Goal: Check status: Check status

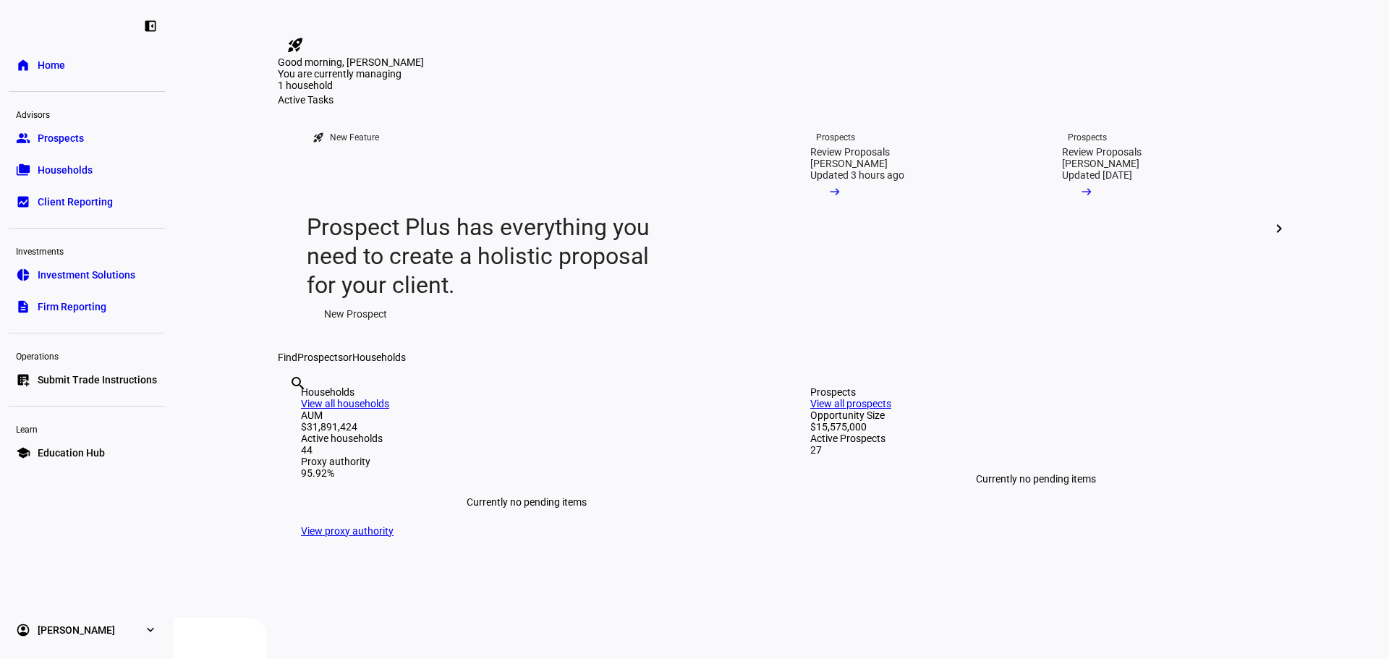
click at [301, 443] on div "search clear" at bounding box center [289, 403] width 23 height 80
click at [292, 412] on input "text" at bounding box center [290, 402] width 3 height 17
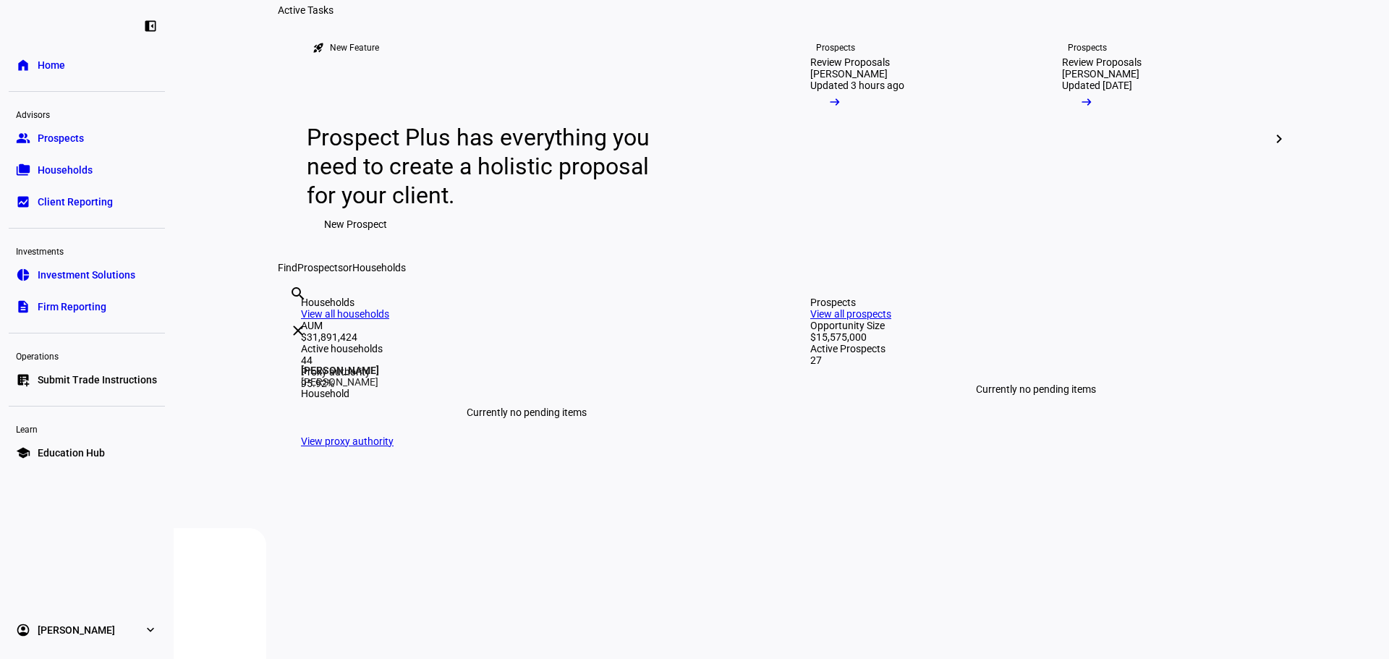
scroll to position [289, 0]
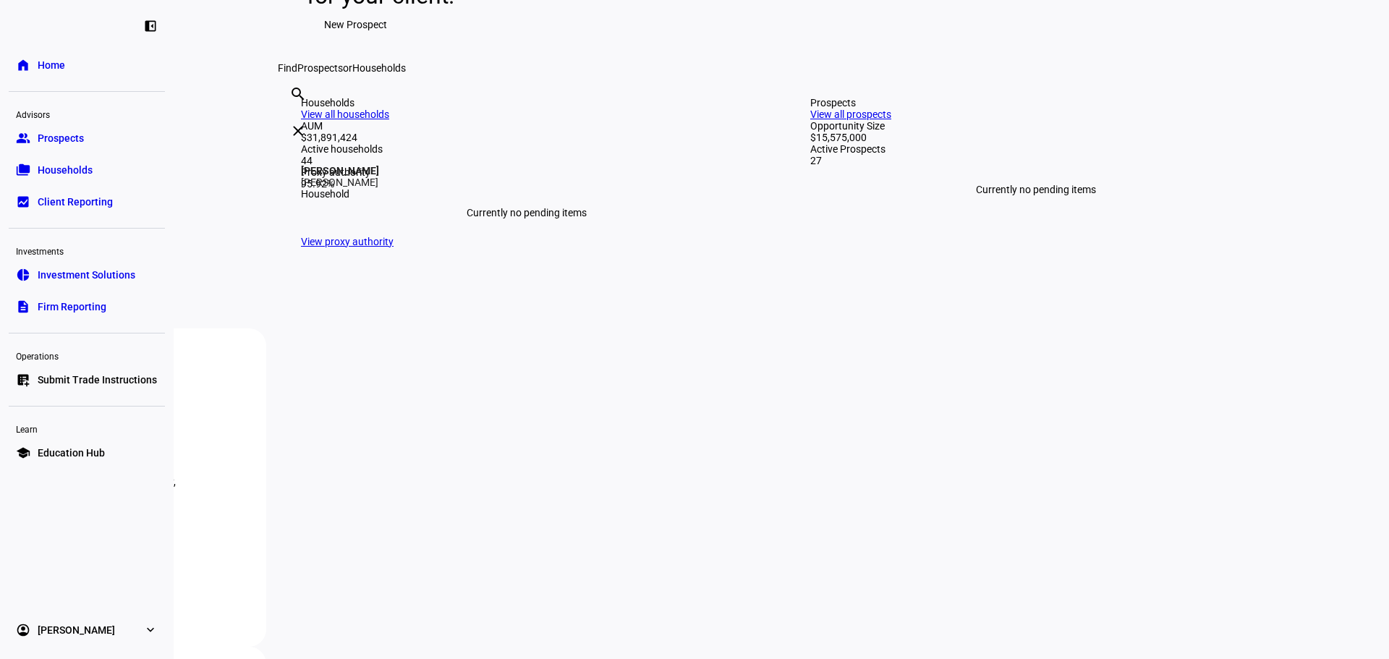
type input "[PERSON_NAME]"
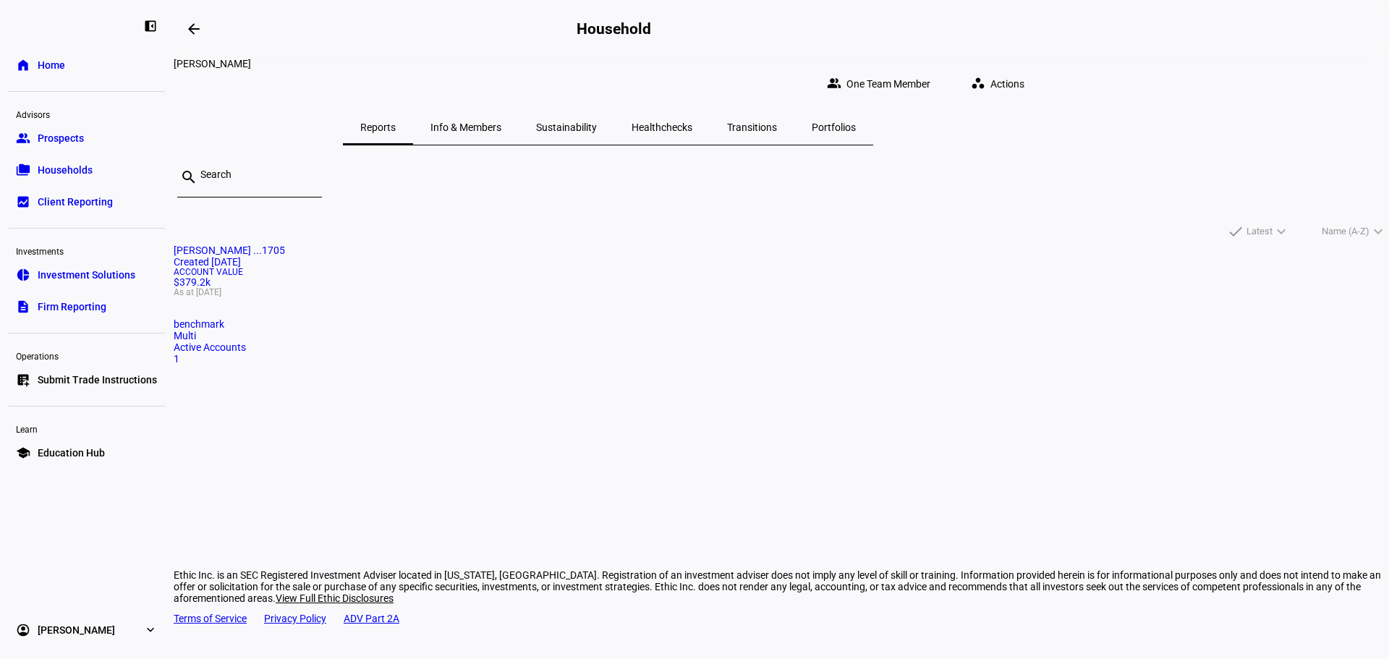
click at [515, 294] on mat-card "[PERSON_NAME] ...1705 Created [DATE] Account Value $379.2k As at [DATE] benchma…" at bounding box center [782, 305] width 1216 height 120
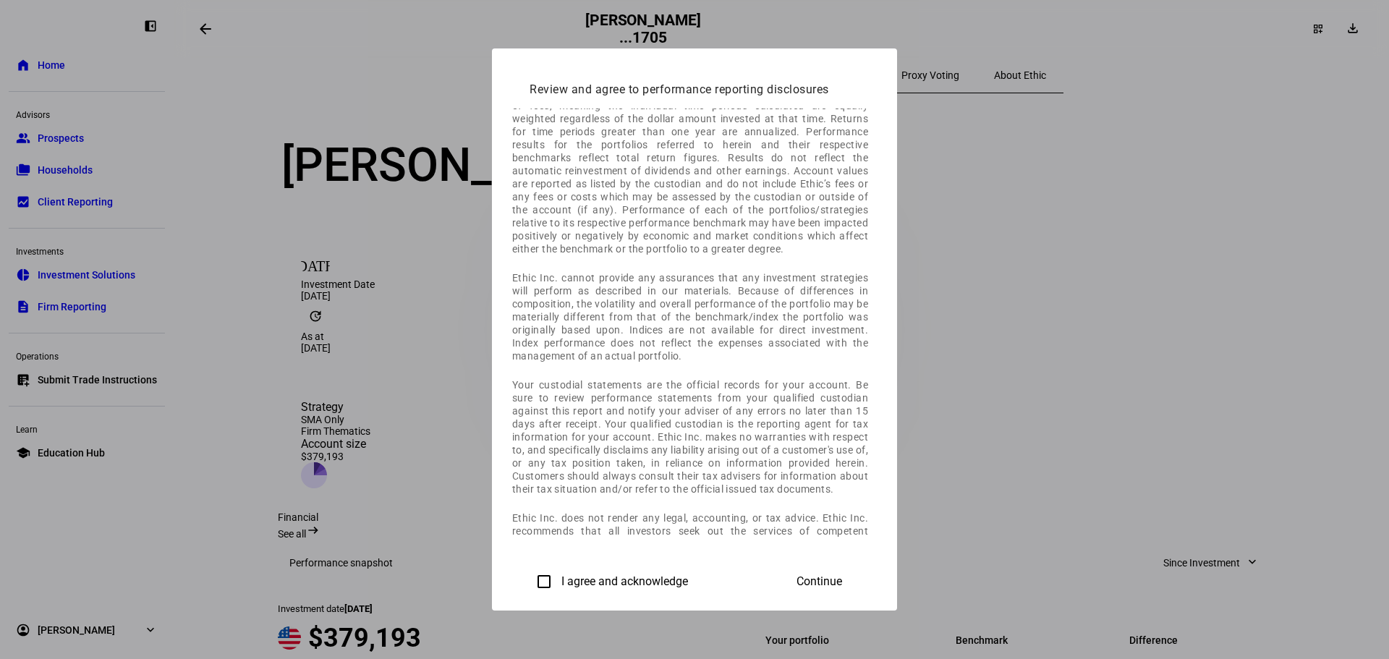
scroll to position [434, 0]
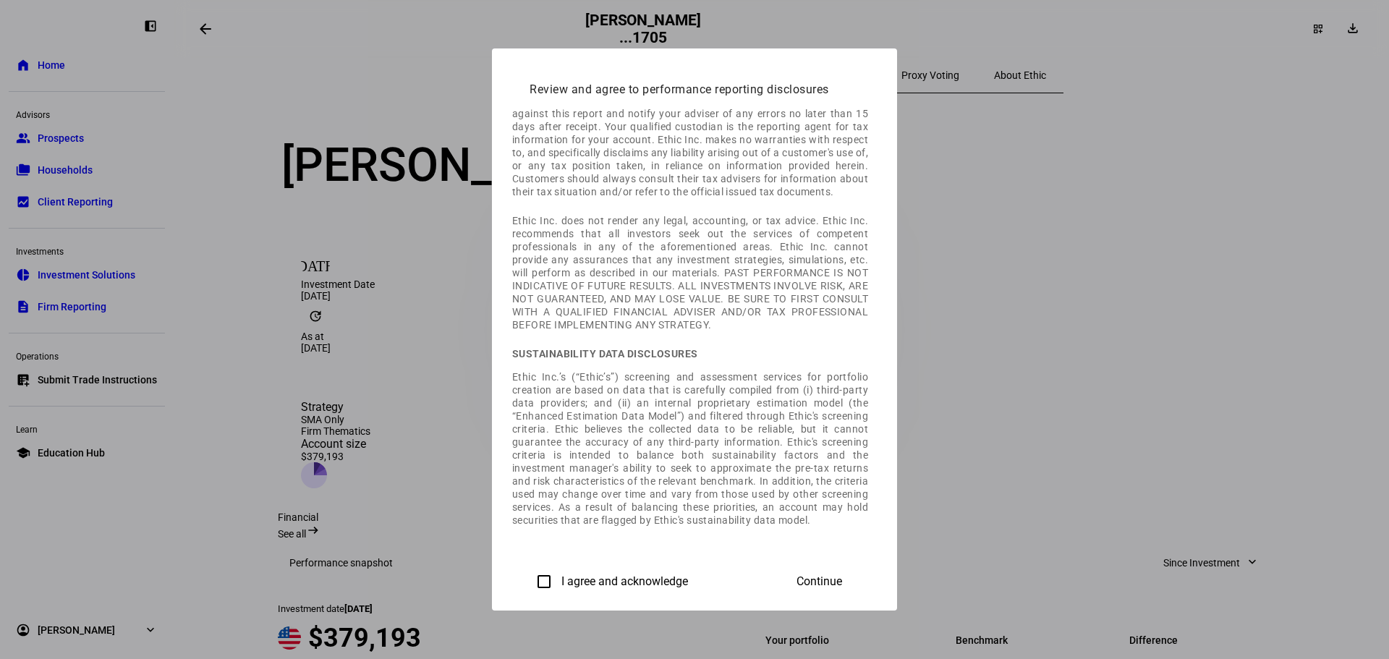
click at [559, 578] on label "I agree and acknowledge" at bounding box center [624, 581] width 130 height 13
click at [530, 578] on input "I agree and acknowledge" at bounding box center [544, 581] width 29 height 29
checkbox input "true"
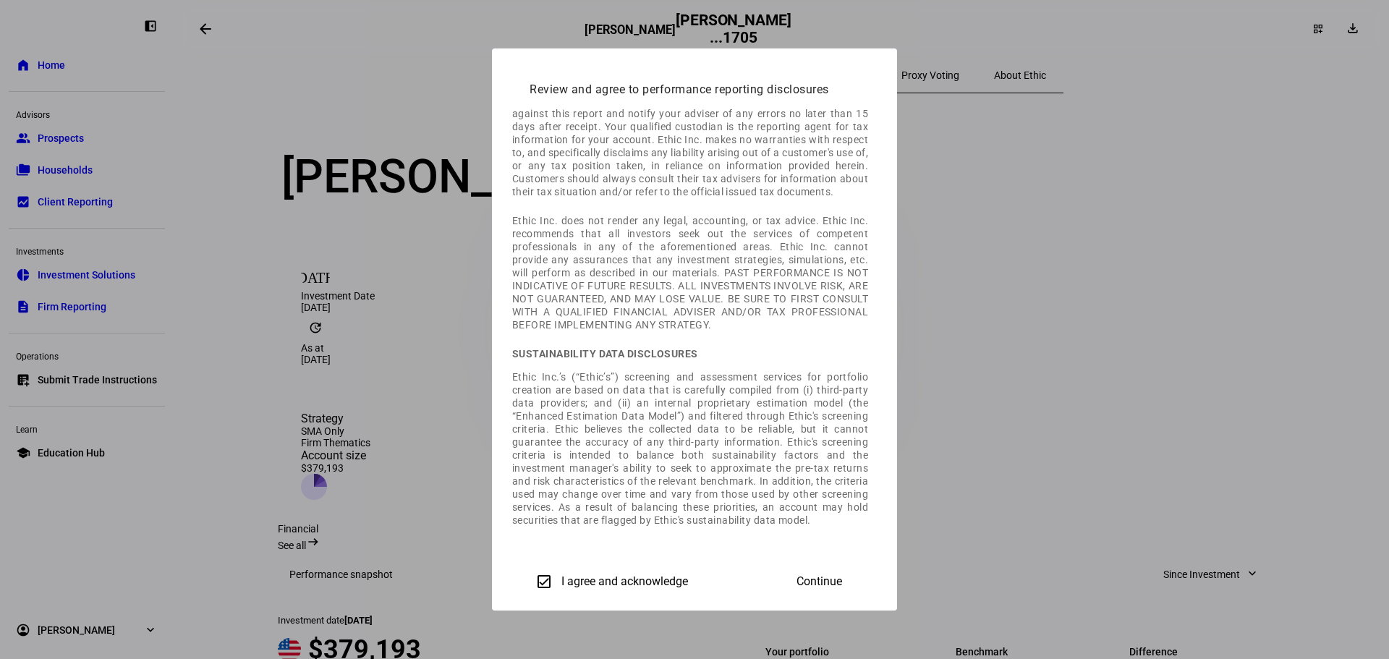
click at [842, 583] on span "Continue" at bounding box center [820, 581] width 46 height 13
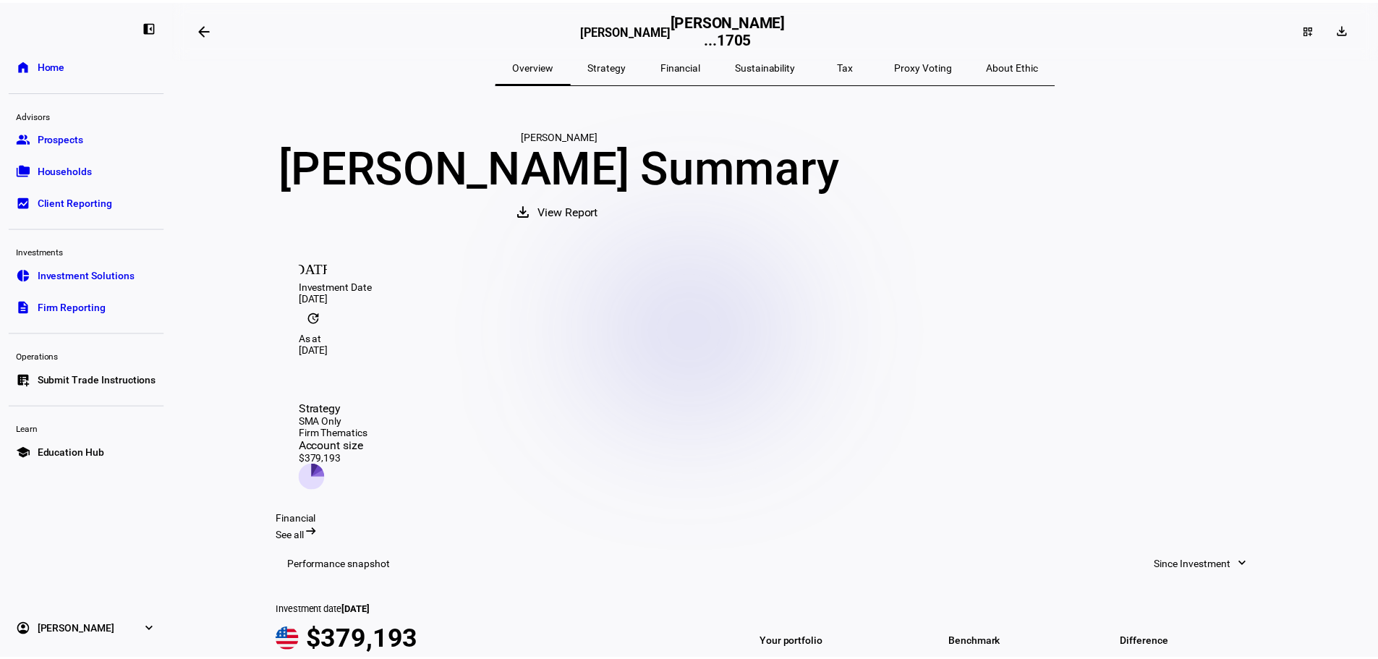
scroll to position [0, 0]
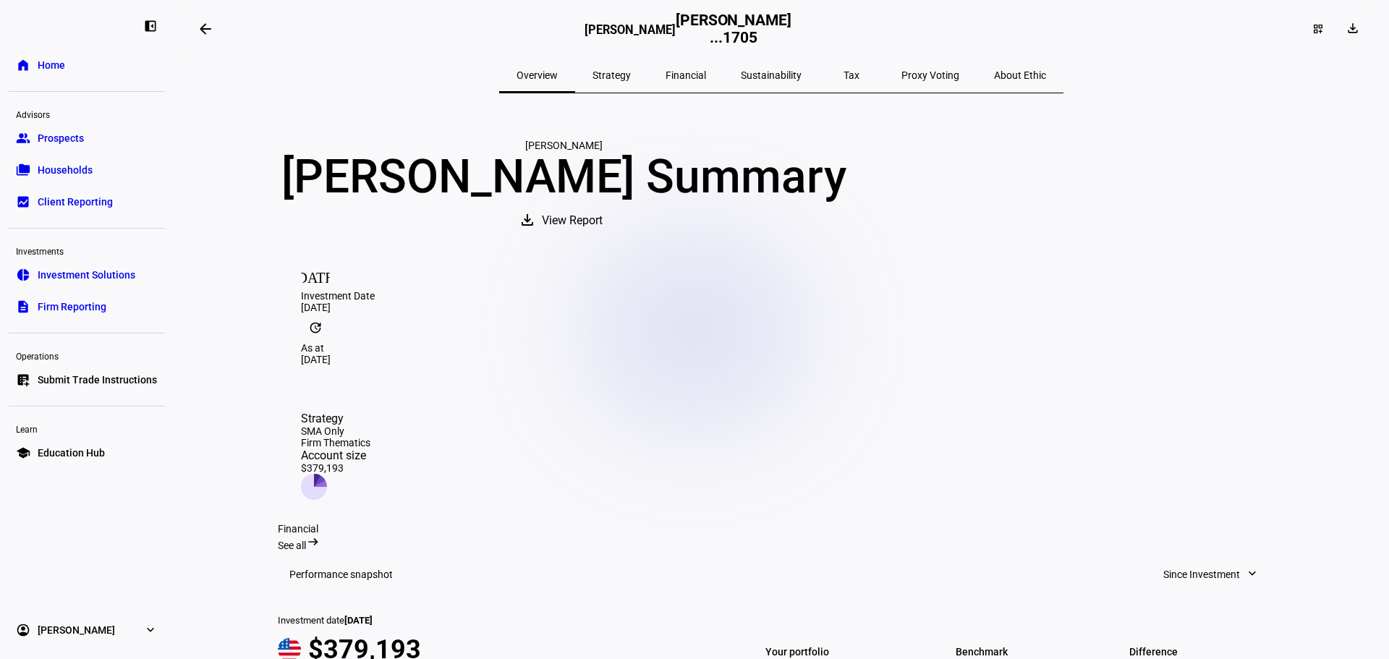
click at [603, 238] on span "View Report" at bounding box center [572, 220] width 61 height 35
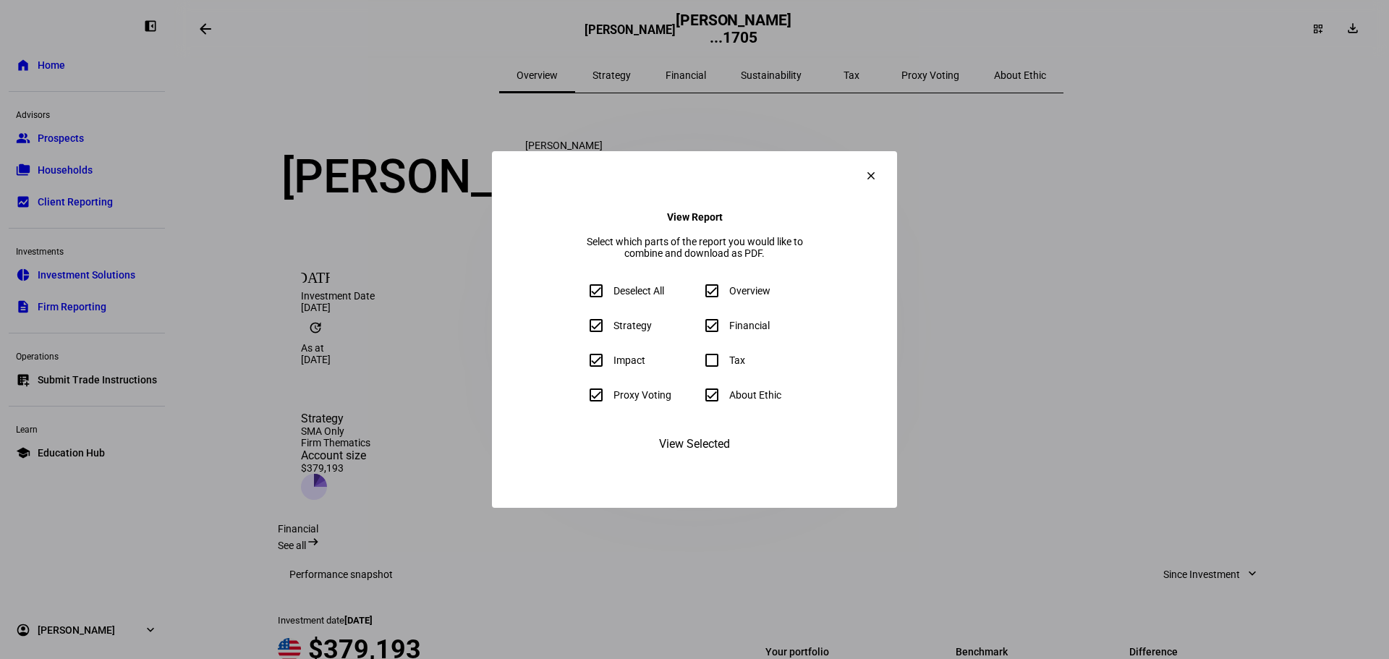
click at [711, 371] on eth-form-field-wrapper "Tax" at bounding box center [752, 360] width 110 height 29
click at [711, 368] on eth-form-field-wrapper "Tax" at bounding box center [752, 360] width 110 height 29
click at [697, 462] on span "View Selected" at bounding box center [694, 444] width 71 height 35
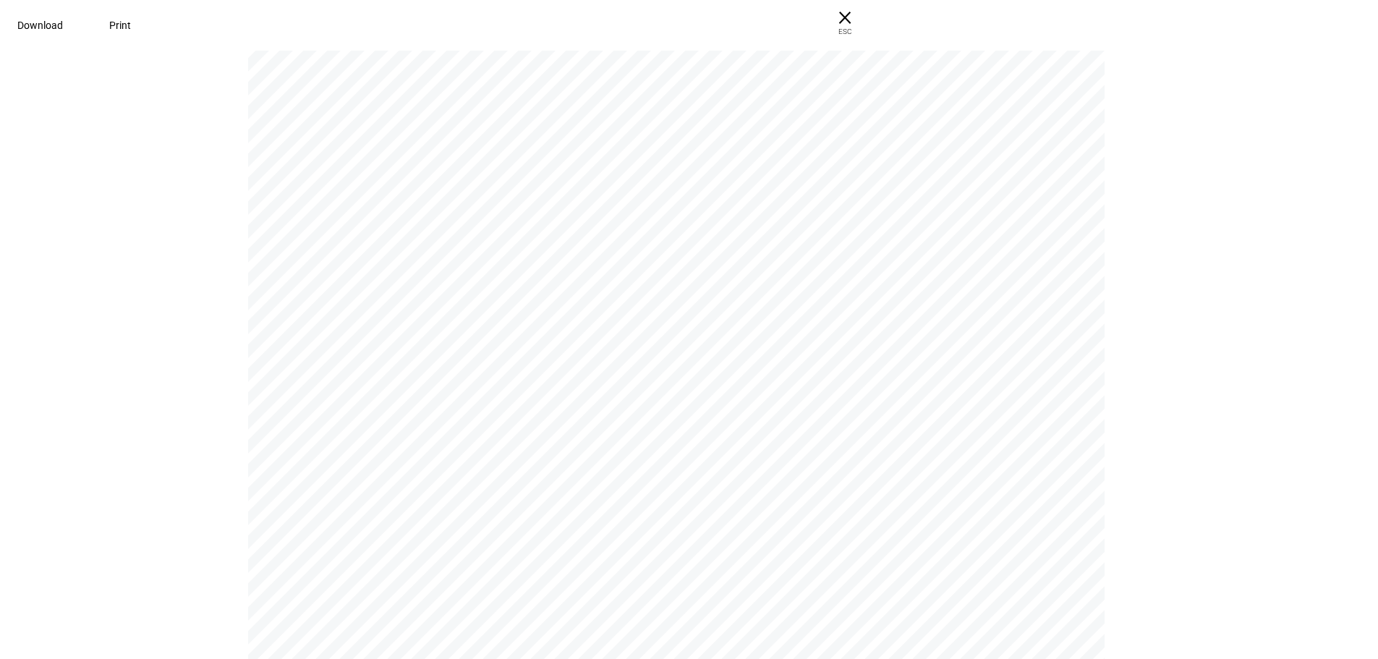
scroll to position [3545, 0]
